Goal: Task Accomplishment & Management: Complete application form

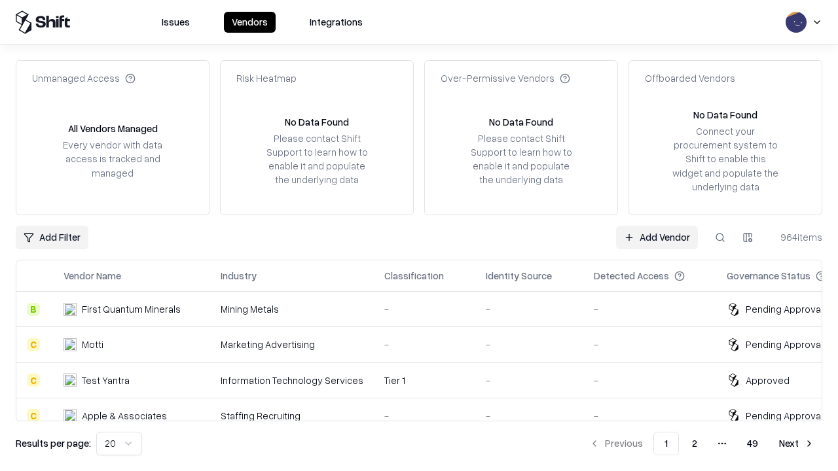
click at [656, 237] on link "Add Vendor" at bounding box center [657, 238] width 82 height 24
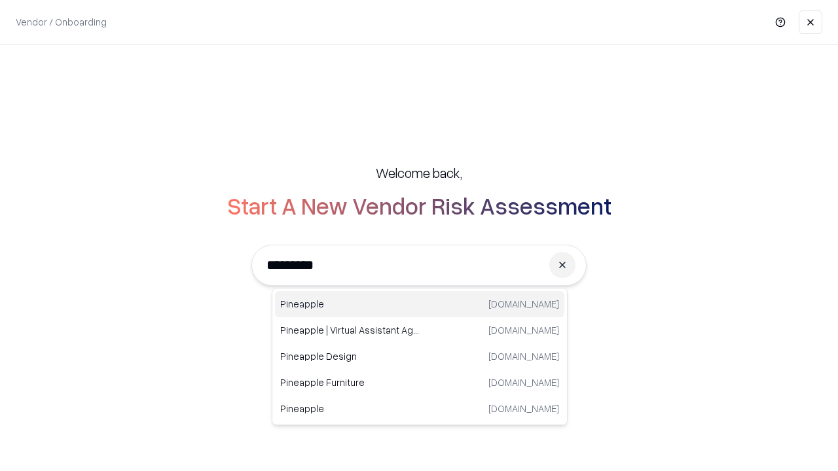
click at [420, 304] on div "Pineapple [DOMAIN_NAME]" at bounding box center [419, 304] width 289 height 26
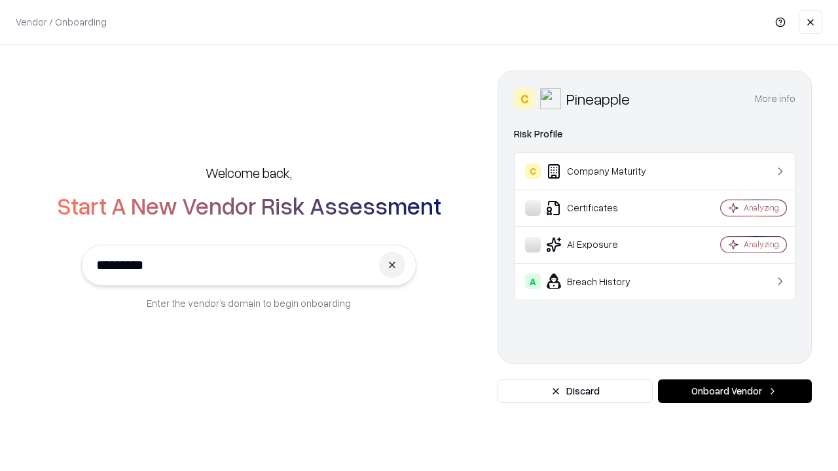
type input "*********"
click at [734, 391] on button "Onboard Vendor" at bounding box center [735, 392] width 154 height 24
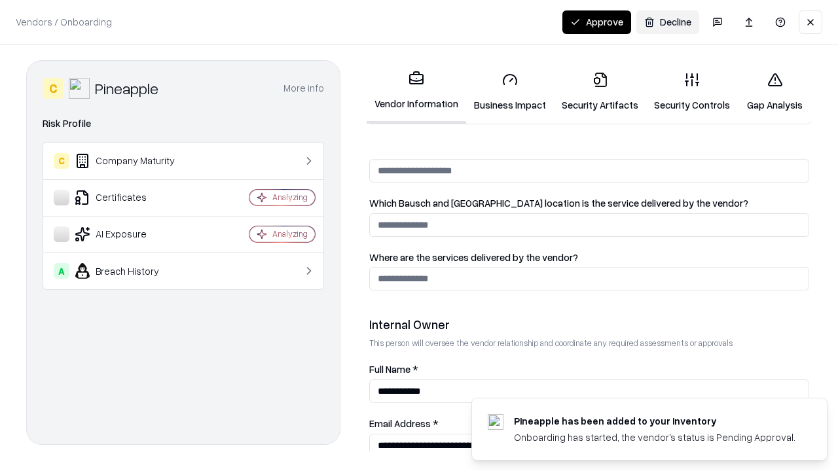
scroll to position [678, 0]
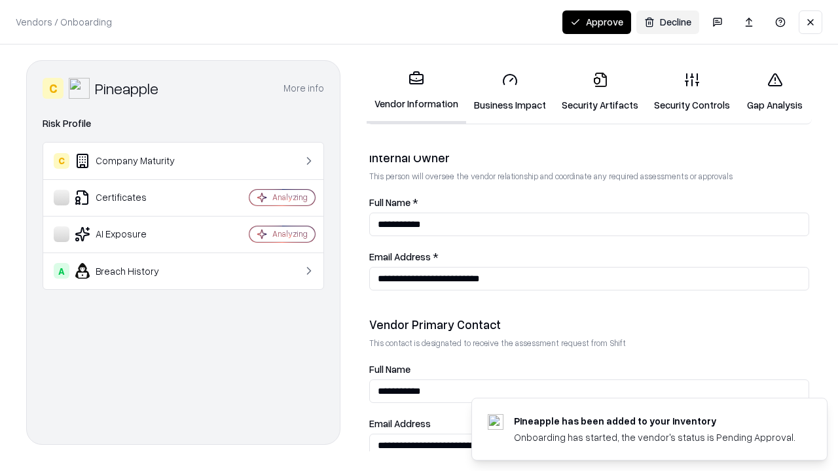
click at [599, 92] on link "Security Artifacts" at bounding box center [600, 92] width 92 height 61
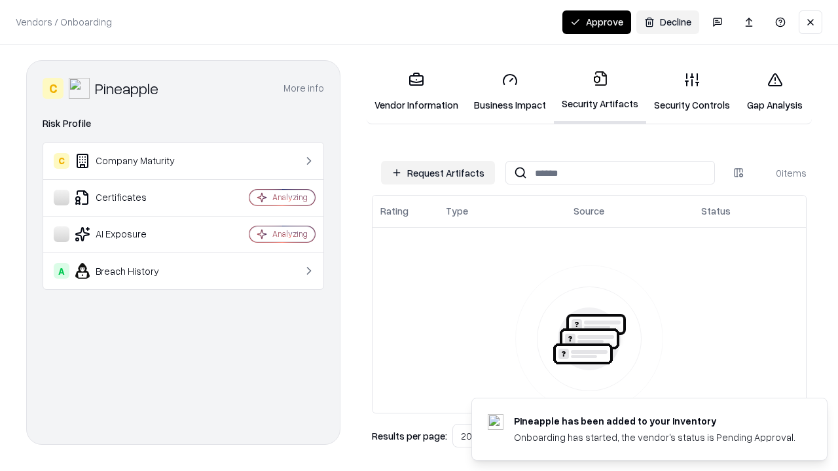
click at [438, 173] on button "Request Artifacts" at bounding box center [438, 173] width 114 height 24
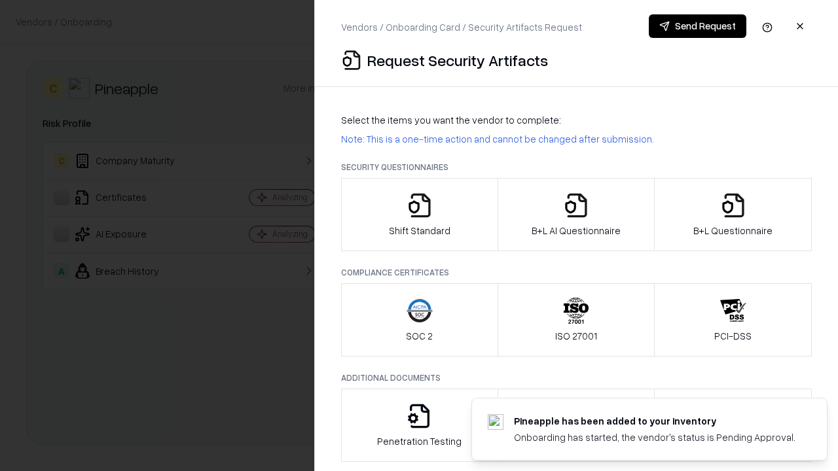
click at [732, 215] on icon "button" at bounding box center [733, 205] width 26 height 26
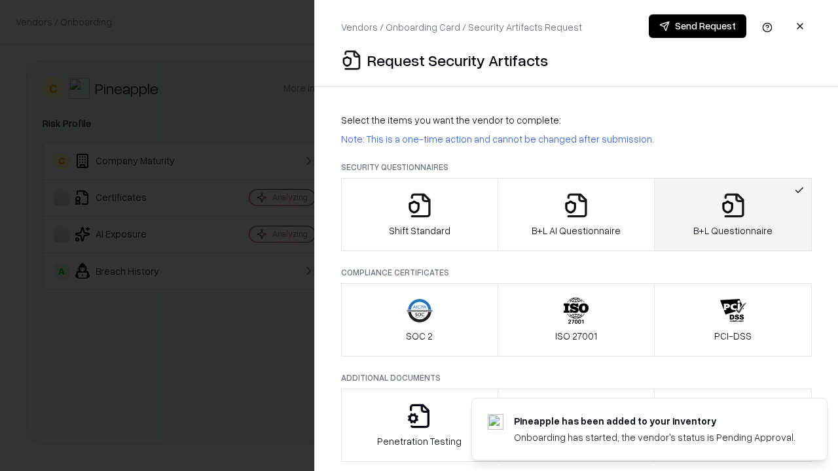
click at [575, 215] on icon "button" at bounding box center [576, 205] width 26 height 26
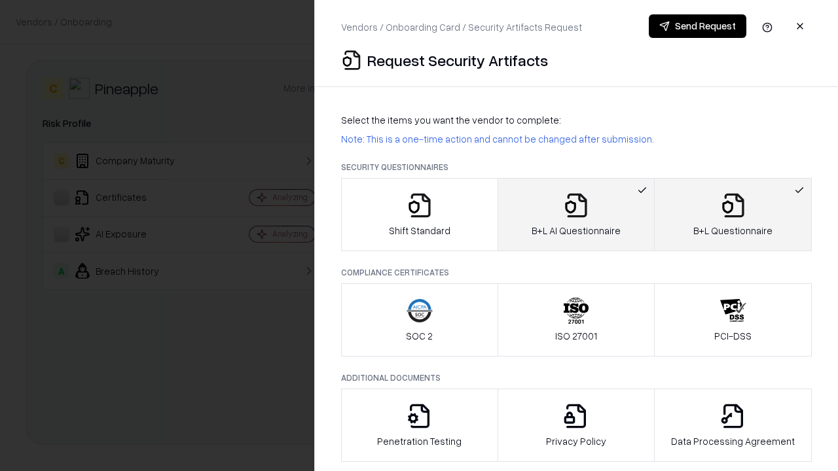
click at [697, 26] on button "Send Request" at bounding box center [698, 26] width 98 height 24
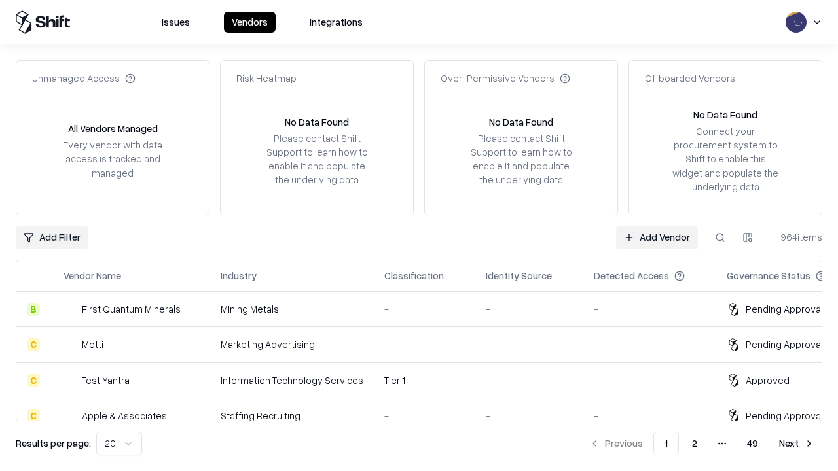
click at [720, 237] on button at bounding box center [720, 238] width 24 height 24
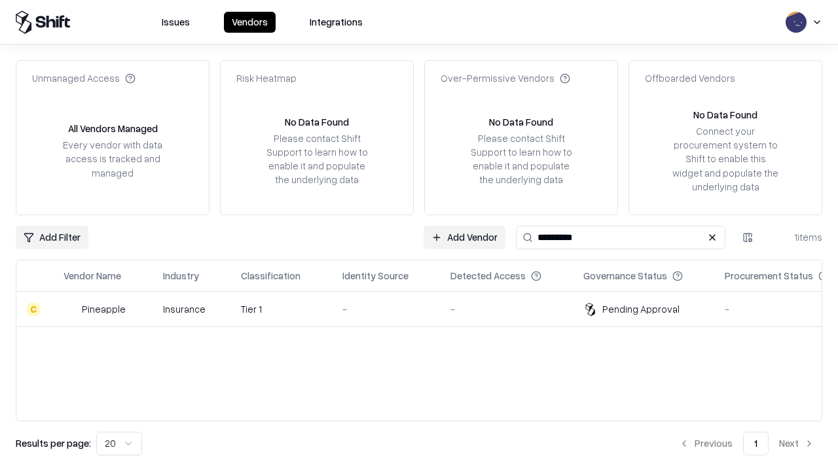
type input "*********"
click at [427, 309] on div "-" at bounding box center [385, 309] width 87 height 14
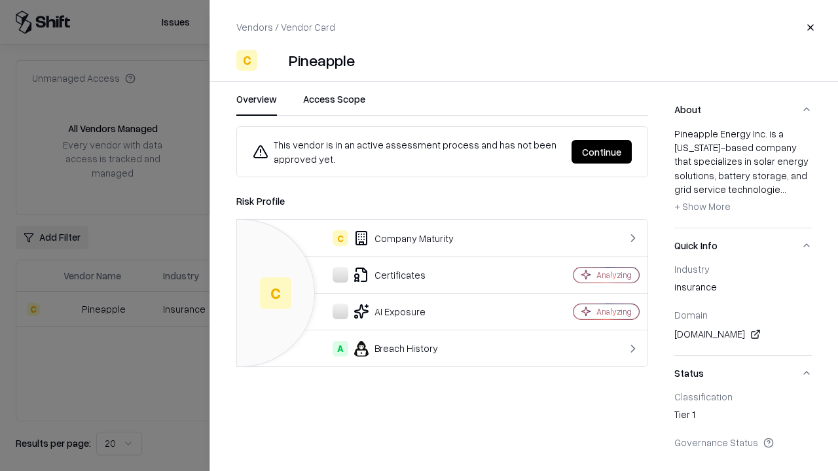
click at [601, 152] on button "Continue" at bounding box center [601, 152] width 60 height 24
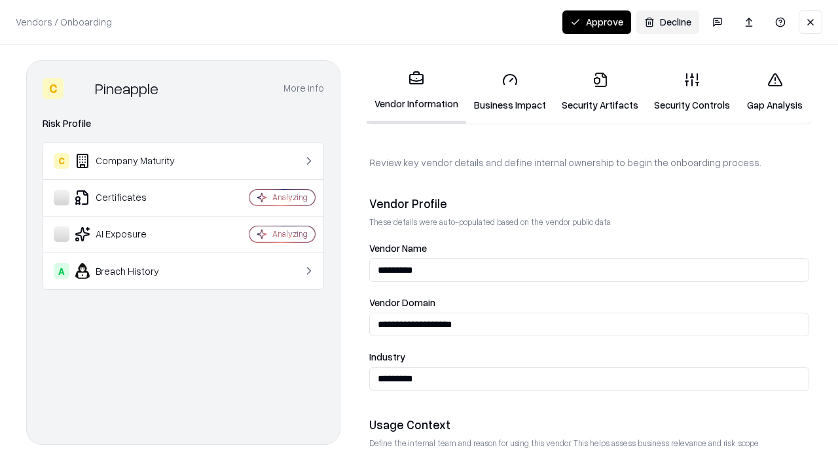
click at [599, 92] on link "Security Artifacts" at bounding box center [600, 92] width 92 height 61
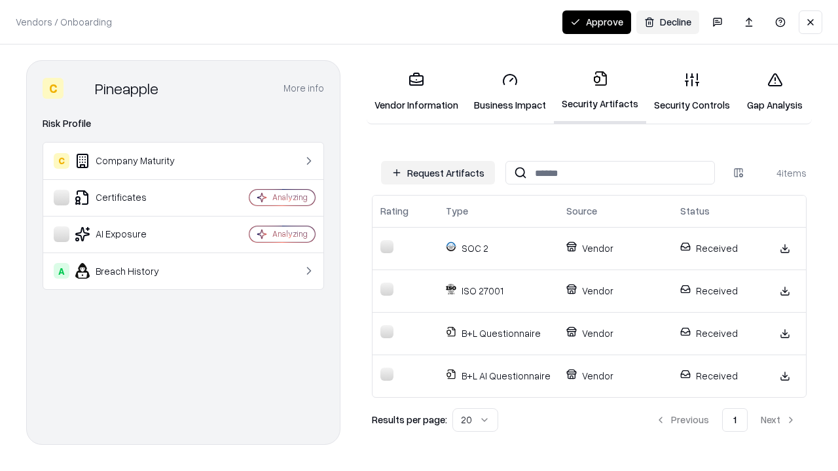
click at [596, 22] on button "Approve" at bounding box center [596, 22] width 69 height 24
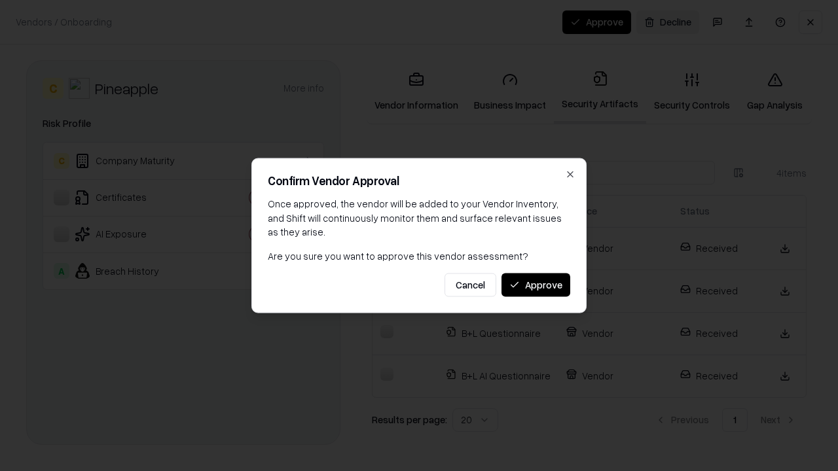
click at [535, 285] on button "Approve" at bounding box center [535, 285] width 69 height 24
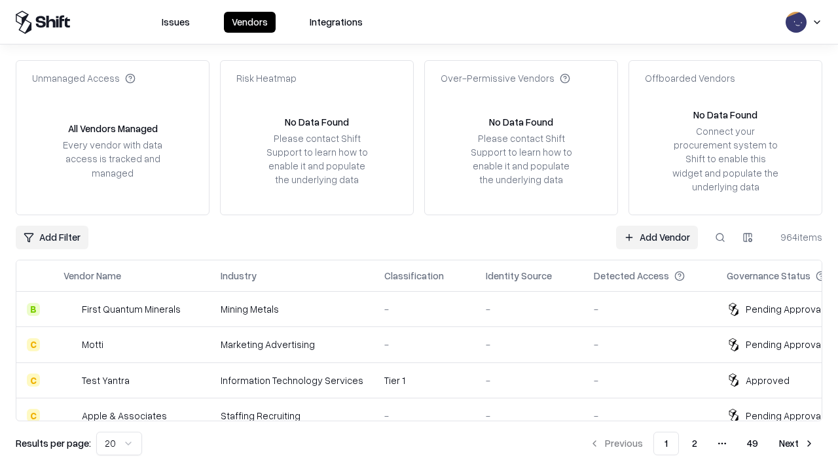
type input "*********"
click at [656, 237] on link "Add Vendor" at bounding box center [657, 238] width 82 height 24
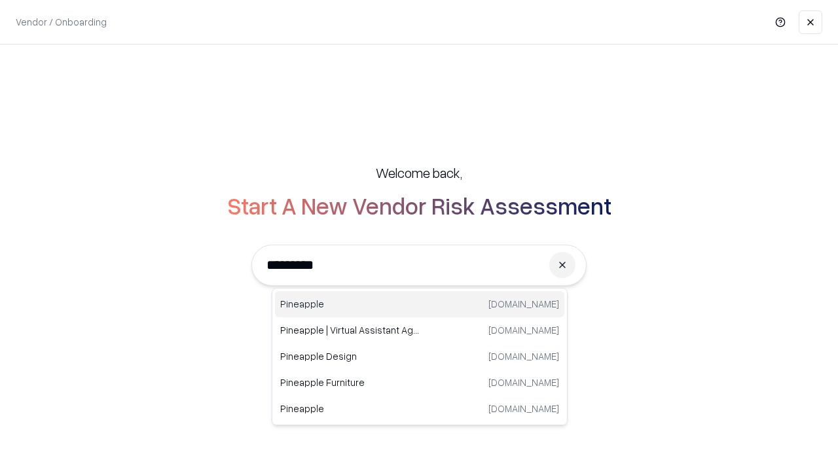
click at [420, 304] on div "Pineapple [DOMAIN_NAME]" at bounding box center [419, 304] width 289 height 26
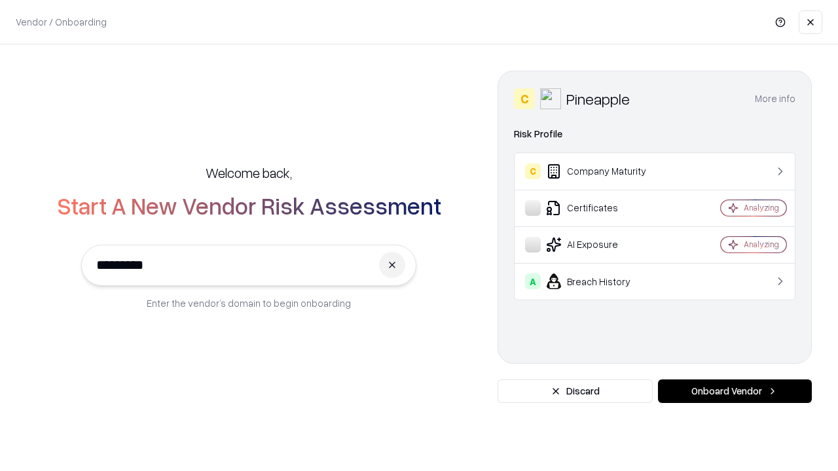
type input "*********"
click at [734, 391] on button "Onboard Vendor" at bounding box center [735, 392] width 154 height 24
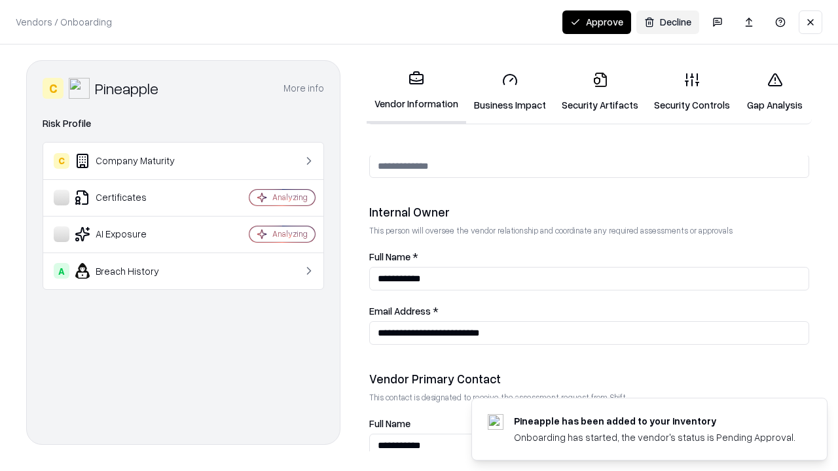
scroll to position [678, 0]
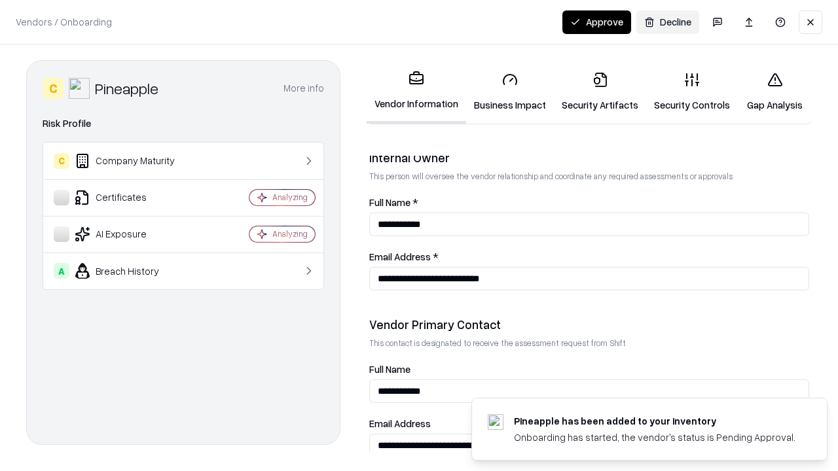
click at [596, 22] on button "Approve" at bounding box center [596, 22] width 69 height 24
